Goal: Information Seeking & Learning: Learn about a topic

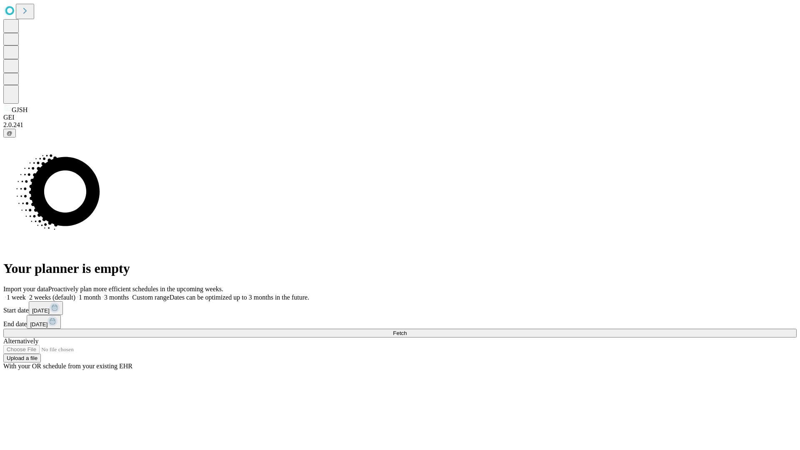
click at [407, 330] on span "Fetch" at bounding box center [400, 333] width 14 height 6
